Goal: Task Accomplishment & Management: Manage account settings

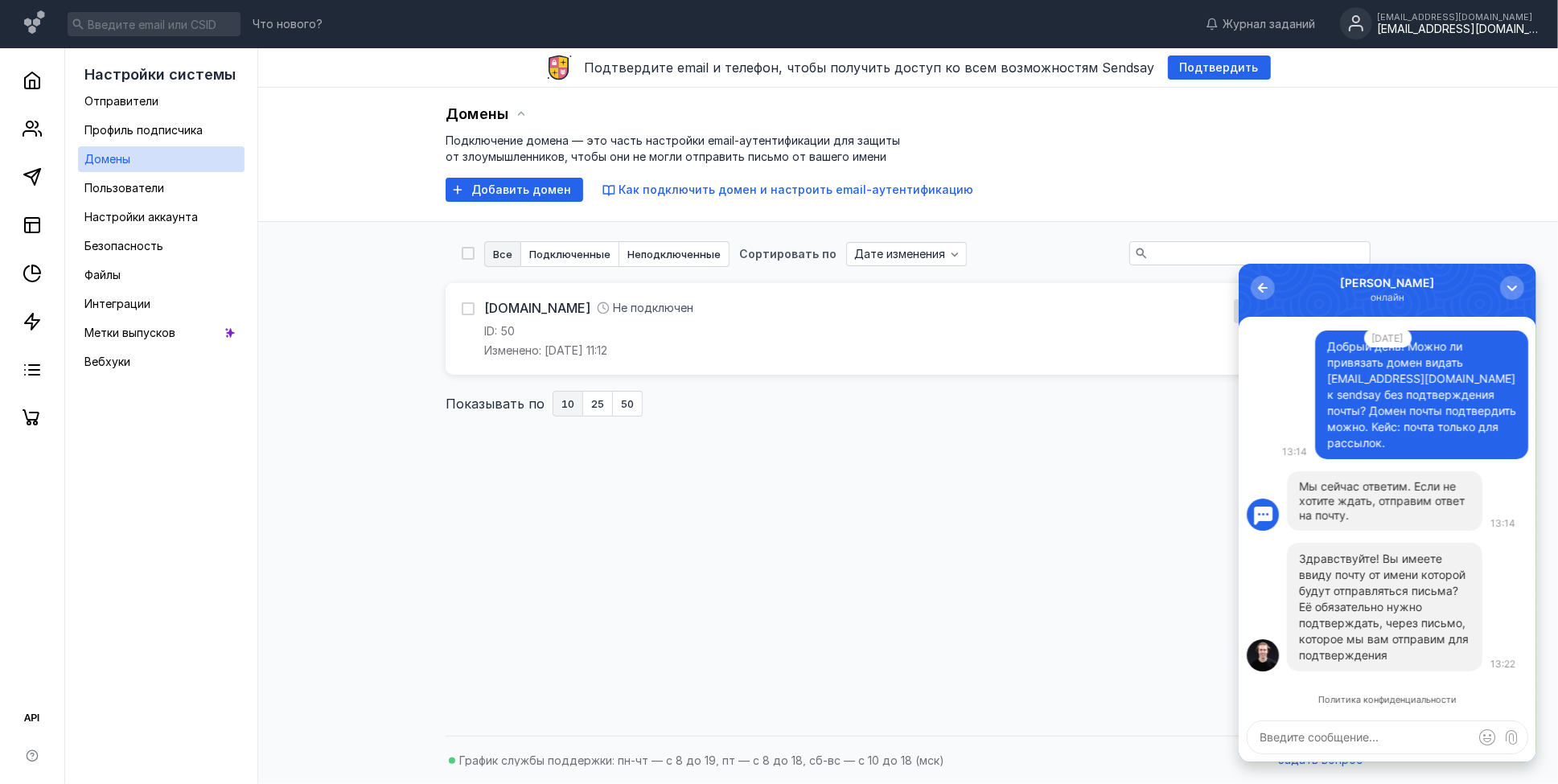
drag, startPoint x: 577, startPoint y: 307, endPoint x: 490, endPoint y: 300, distance: 87.3
click at [488, 308] on div "[DOMAIN_NAME] Не подключен" at bounding box center [588, 307] width 209 height 17
click at [487, 309] on link "[DOMAIN_NAME]" at bounding box center [537, 307] width 106 height 17
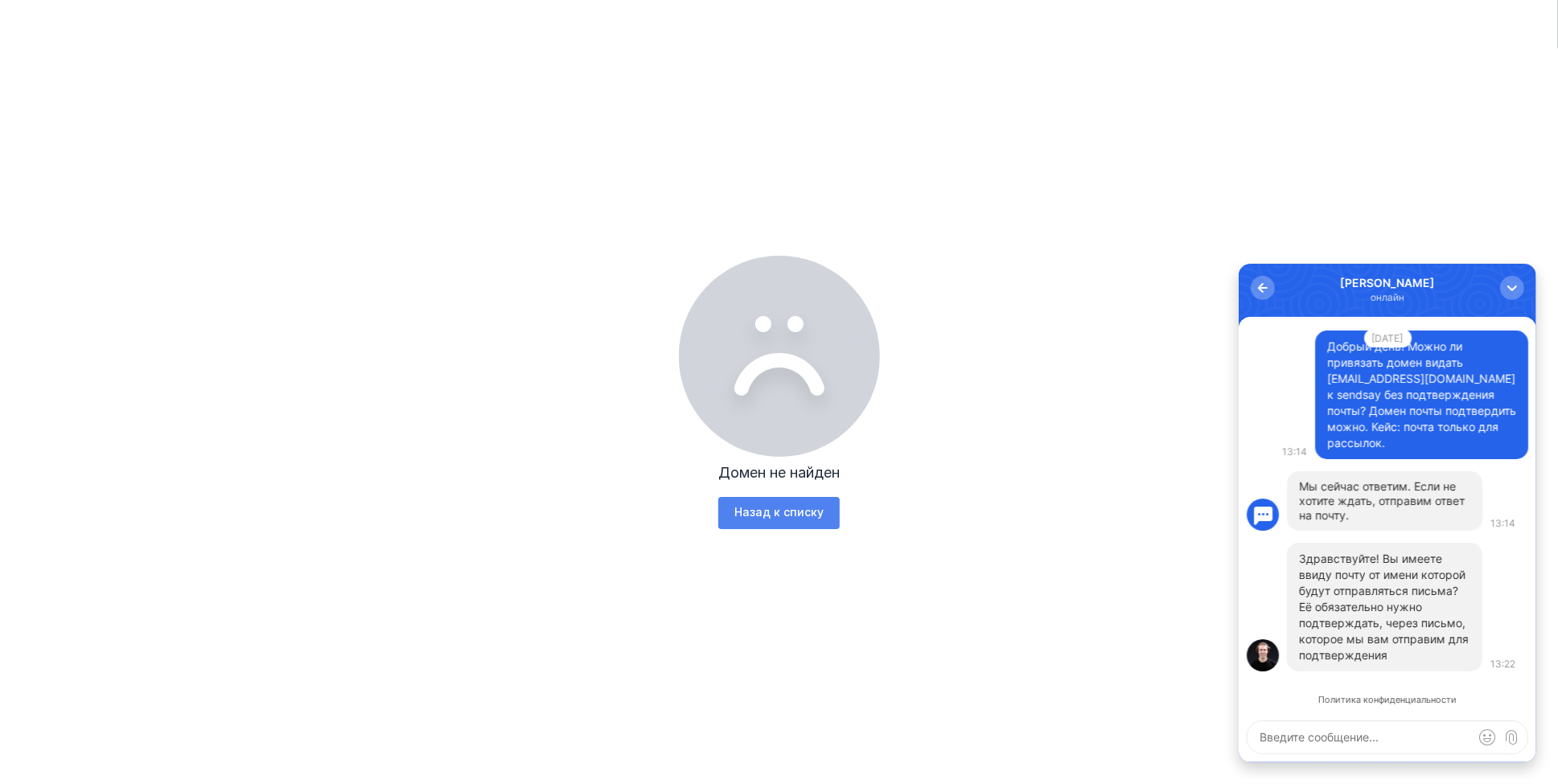
click at [793, 506] on span "Назад к списку" at bounding box center [779, 512] width 89 height 14
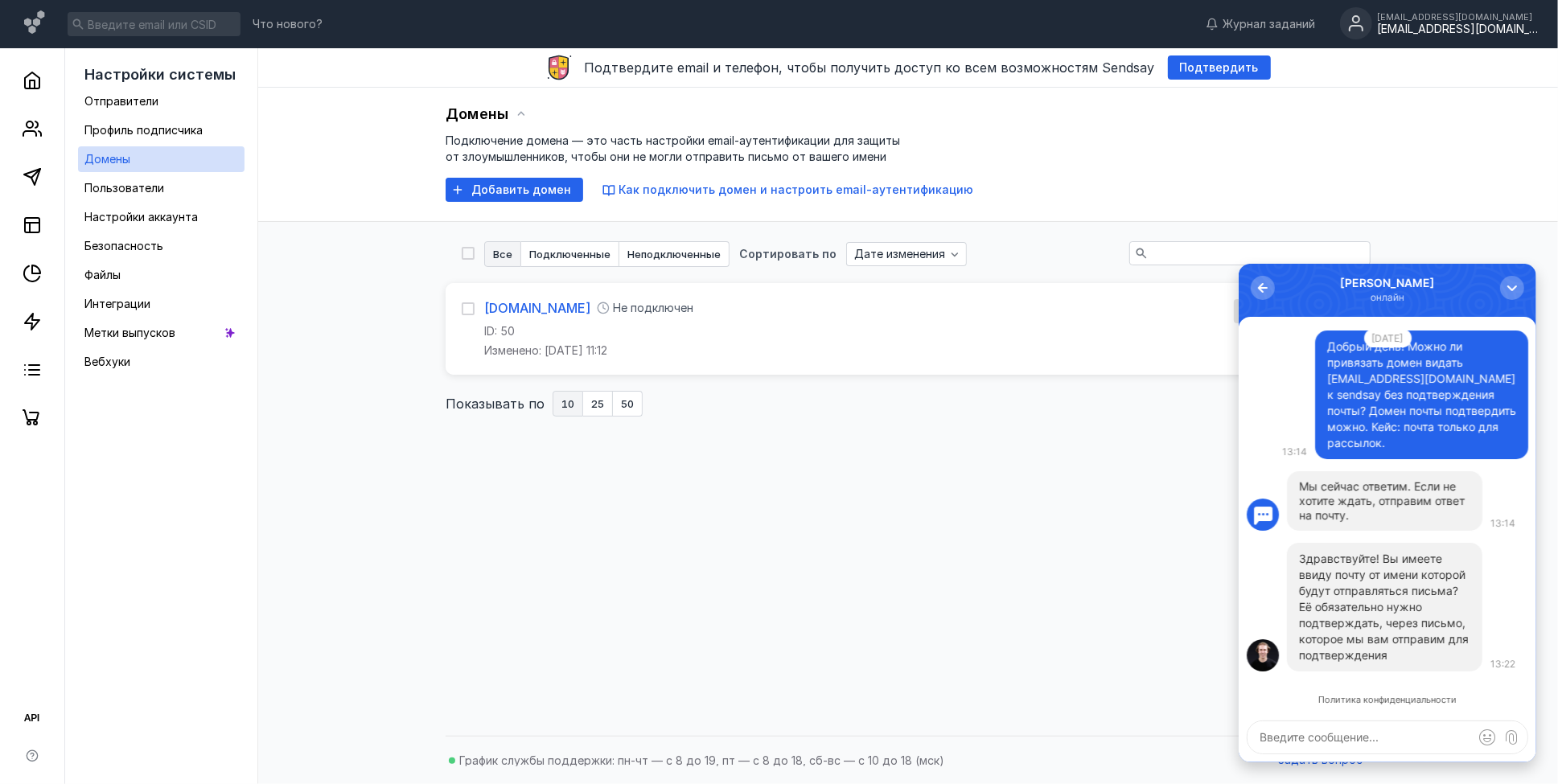
drag, startPoint x: 579, startPoint y: 306, endPoint x: 485, endPoint y: 316, distance: 94.5
click at [485, 316] on div "[DOMAIN_NAME] Не подключен" at bounding box center [588, 307] width 209 height 17
copy link "[DOMAIN_NAME]"
